Goal: Transaction & Acquisition: Purchase product/service

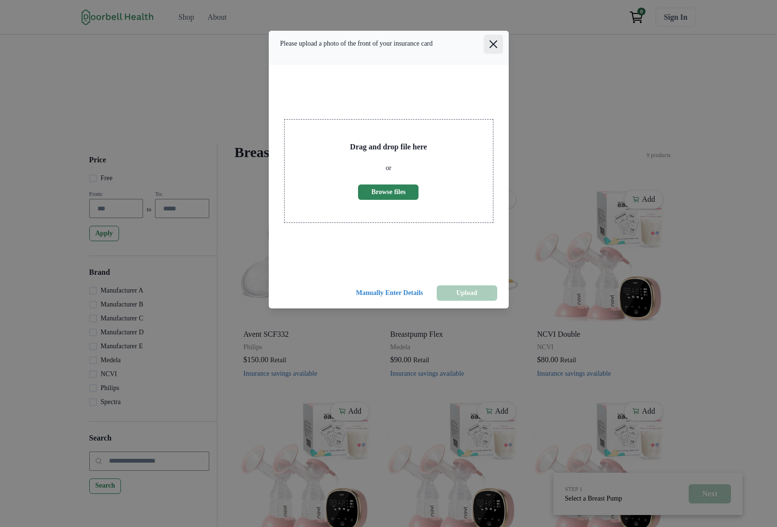
click at [494, 48] on icon "Close" at bounding box center [494, 44] width 8 height 8
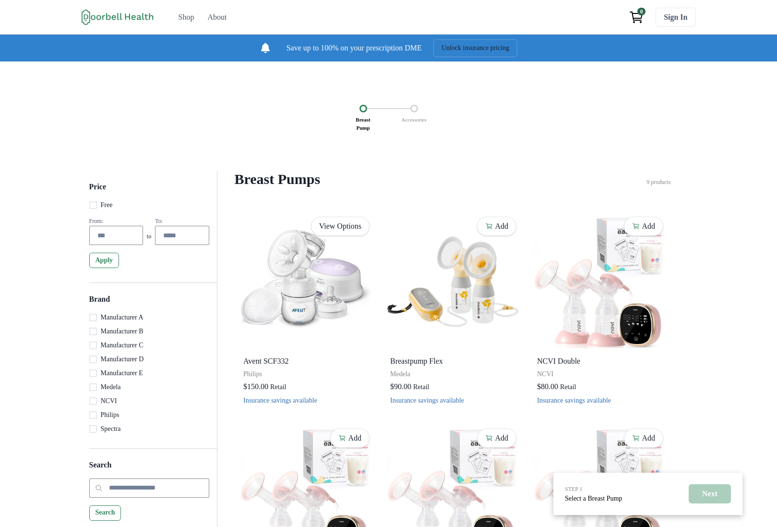
click at [416, 160] on div "STEP 1 Select a Breast Pump Next Breast Pump Accessories Price Free From: to To…" at bounding box center [388, 456] width 777 height 790
click at [419, 175] on div "STEP 1 Select a Breast Pump Next Breast Pump Accessories Price Free From: to To…" at bounding box center [388, 456] width 777 height 790
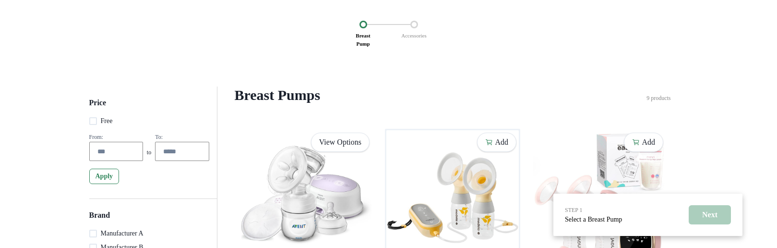
scroll to position [173, 0]
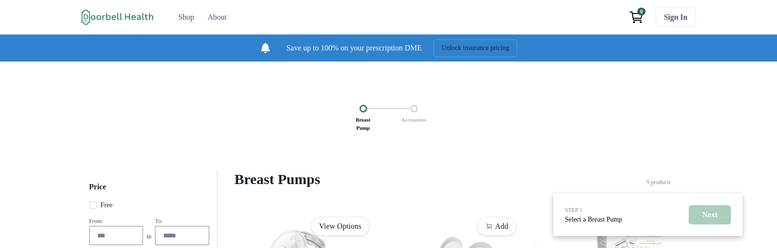
scroll to position [173, 0]
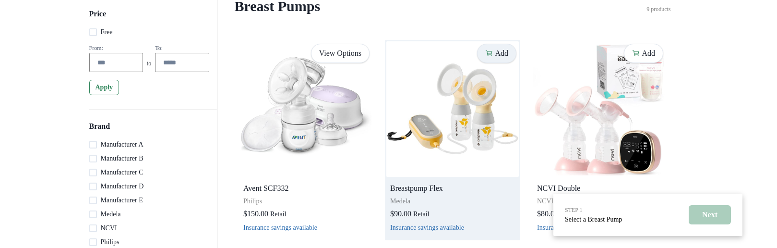
click at [495, 58] on p "Add" at bounding box center [501, 53] width 13 height 9
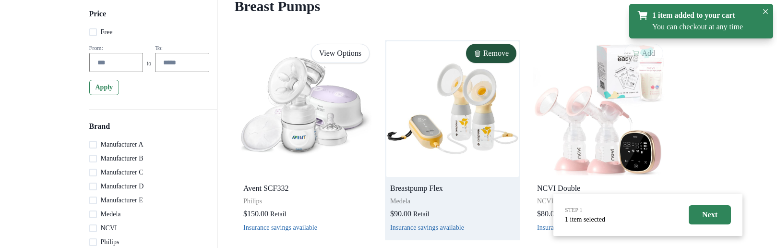
click at [761, 11] on button "Close" at bounding box center [766, 12] width 12 height 12
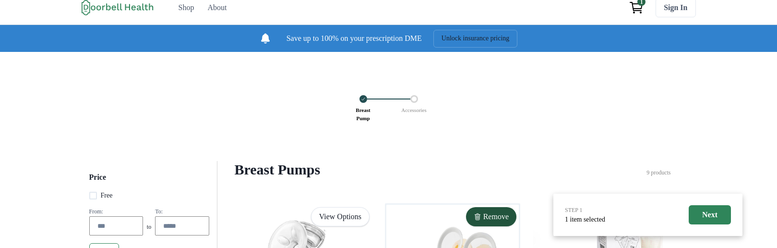
scroll to position [0, 0]
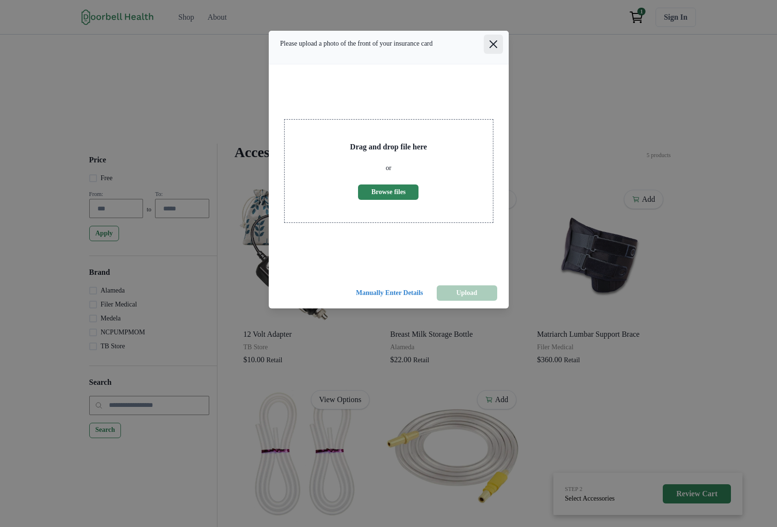
click at [494, 48] on icon "Close" at bounding box center [493, 44] width 8 height 8
click at [484, 50] on button "Close" at bounding box center [493, 44] width 19 height 19
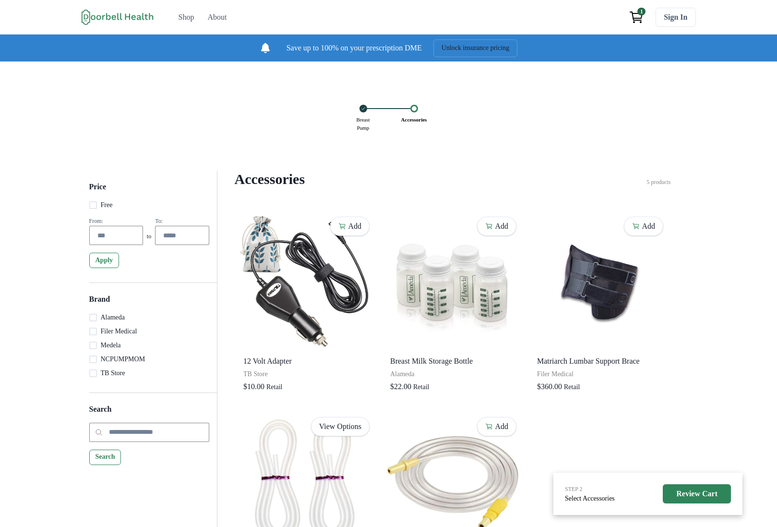
click at [366, 131] on p "Breast Pump" at bounding box center [363, 123] width 20 height 23
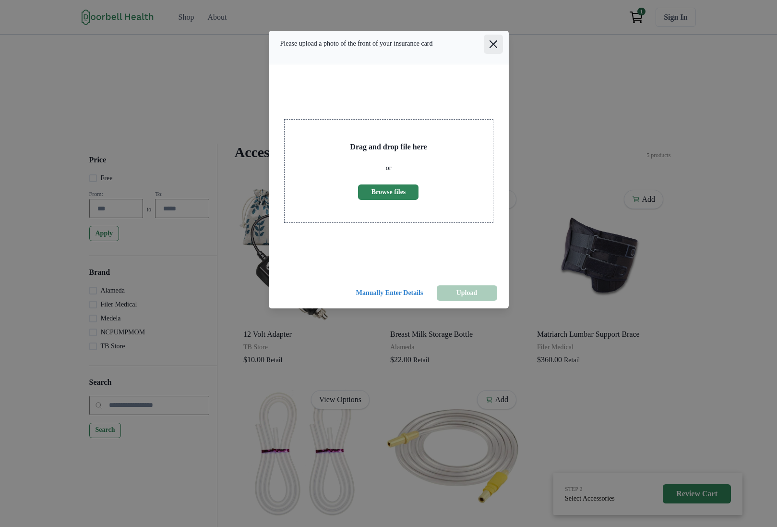
click at [503, 46] on button "Close" at bounding box center [493, 44] width 19 height 19
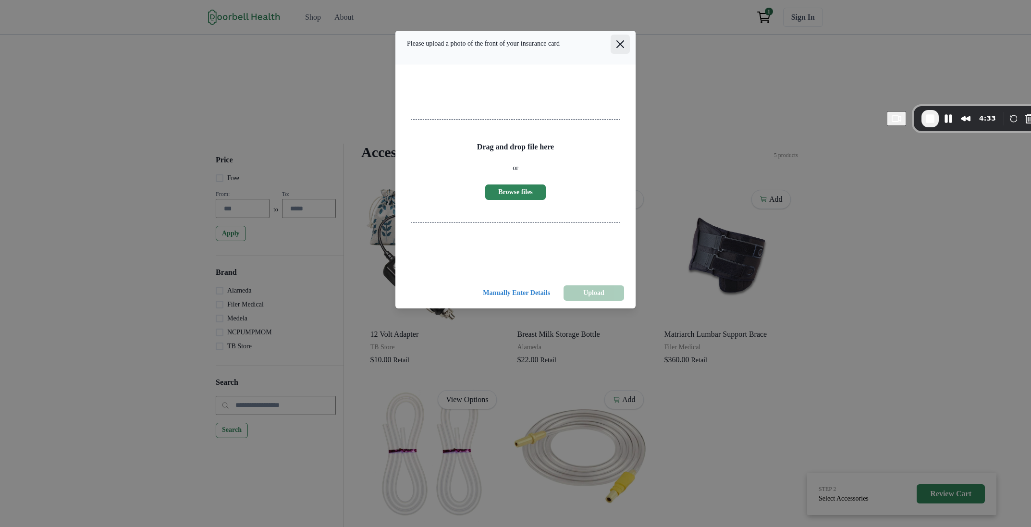
click at [630, 50] on button "Close" at bounding box center [619, 44] width 19 height 19
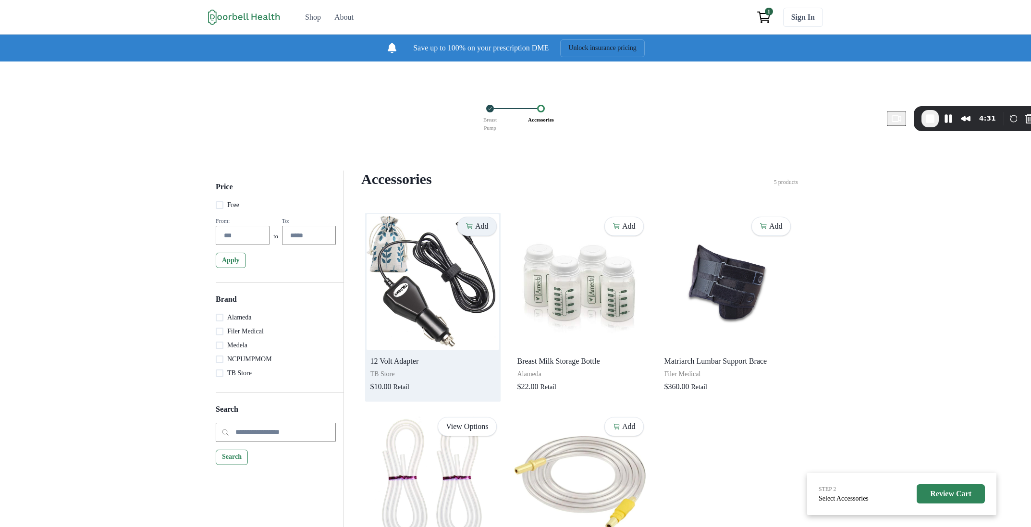
click at [475, 230] on p "Add" at bounding box center [481, 225] width 13 height 9
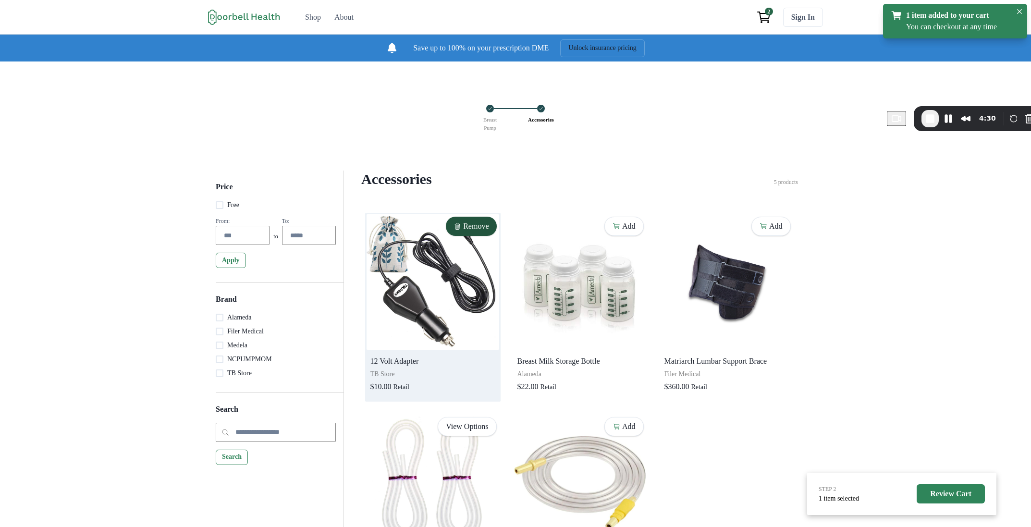
click at [296, 122] on div "Breast Pump Accessories" at bounding box center [515, 116] width 963 height 42
click at [949, 121] on button "Pause Recording" at bounding box center [947, 118] width 15 height 15
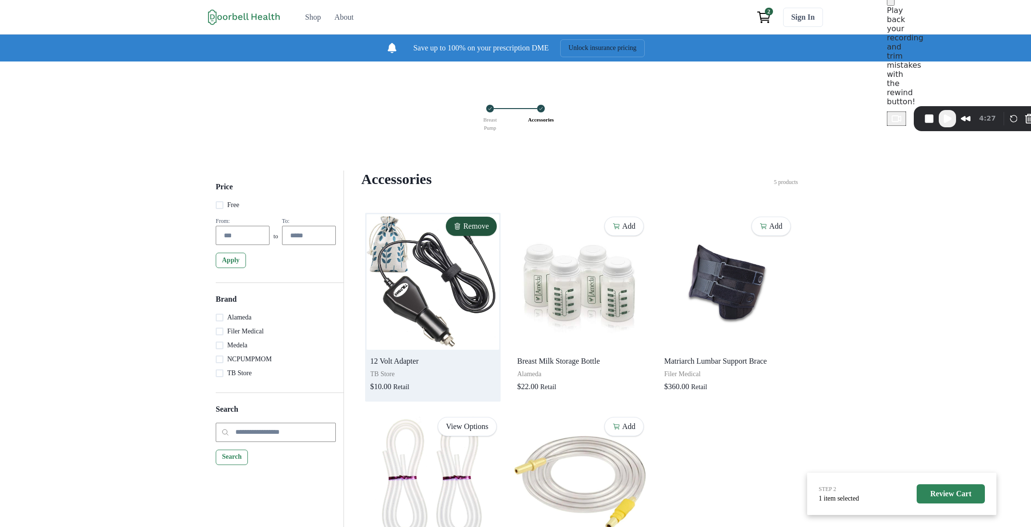
click at [923, 75] on span "Play back your recording and trim mistakes with the rewind button!" at bounding box center [904, 56] width 36 height 100
click at [952, 119] on span "Play Recording" at bounding box center [947, 119] width 12 height 12
click at [950, 115] on button "Pause Recording" at bounding box center [951, 118] width 15 height 15
click at [1014, 121] on button "Restart Recording" at bounding box center [1019, 120] width 12 height 12
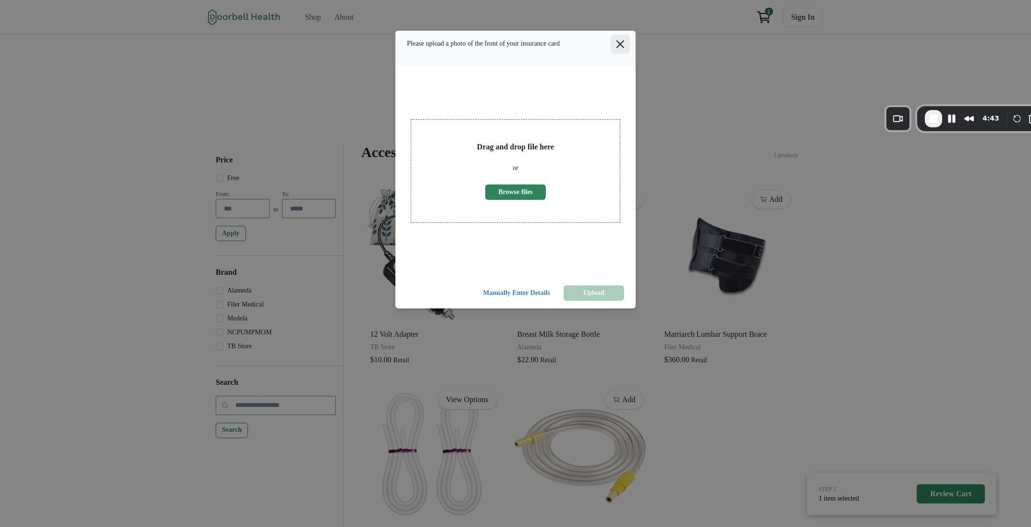
click at [620, 48] on icon "Close" at bounding box center [620, 44] width 8 height 8
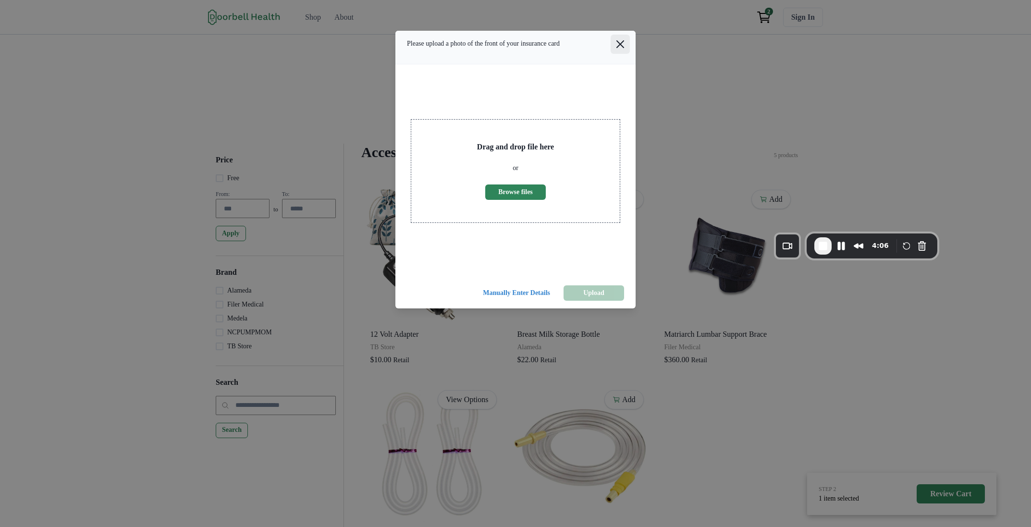
click at [627, 52] on button "Close" at bounding box center [619, 44] width 19 height 19
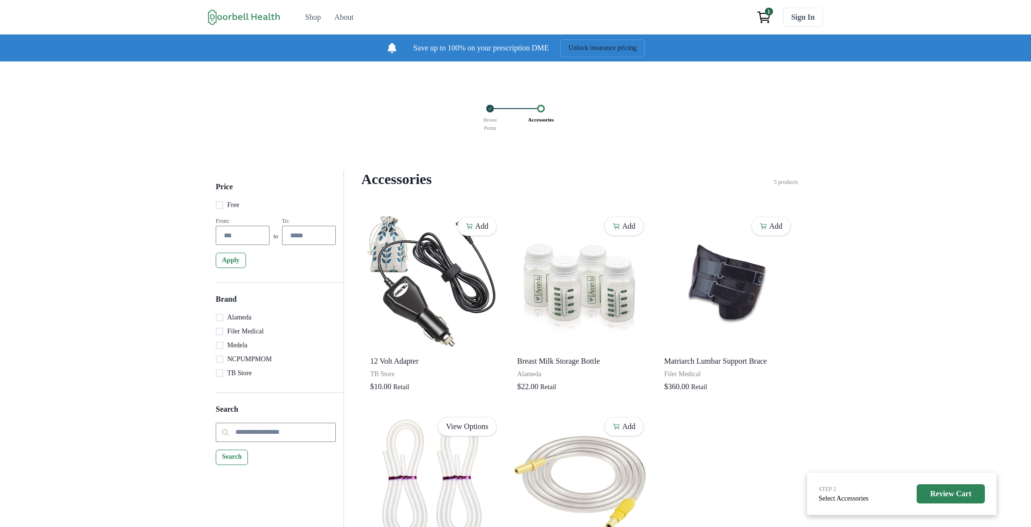
click at [589, 158] on div "STEP 2 Select Accessories Review Cart Breast Pump Accessories Price Free From: …" at bounding box center [515, 339] width 1031 height 556
